Goal: Book appointment/travel/reservation

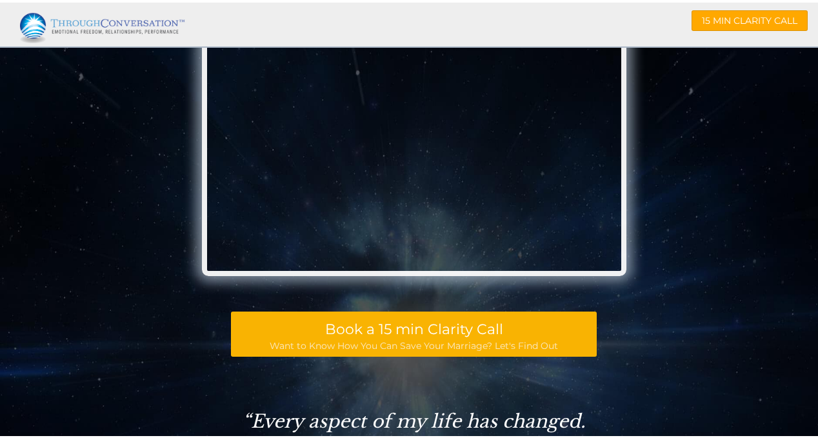
scroll to position [15609, 0]
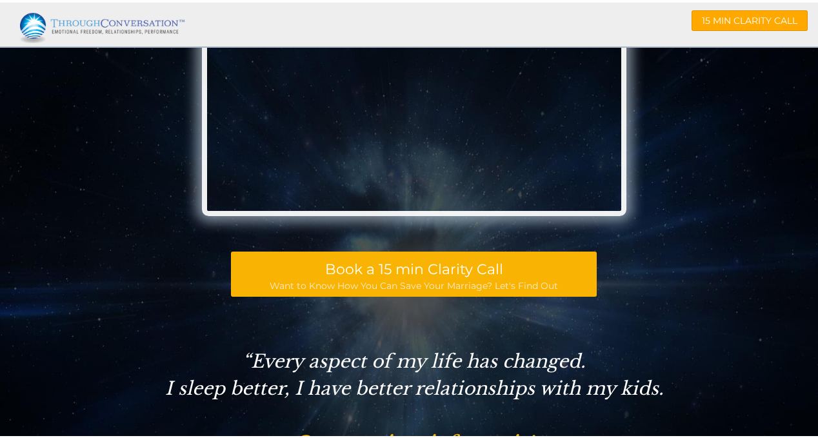
click at [397, 278] on span "Book a 15 min Clarity Call" at bounding box center [414, 266] width 178 height 23
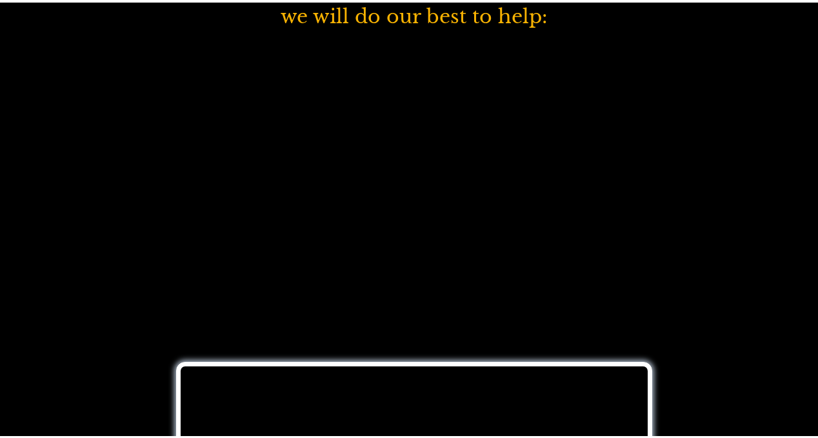
scroll to position [477, 0]
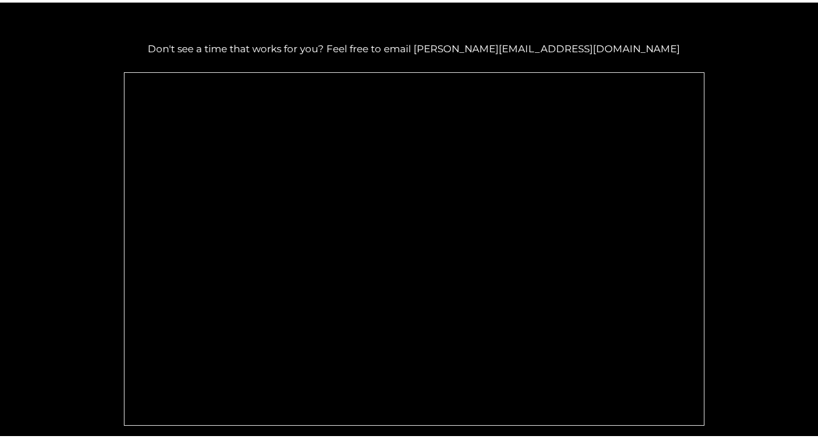
scroll to position [141, 0]
